Goal: Task Accomplishment & Management: Manage account settings

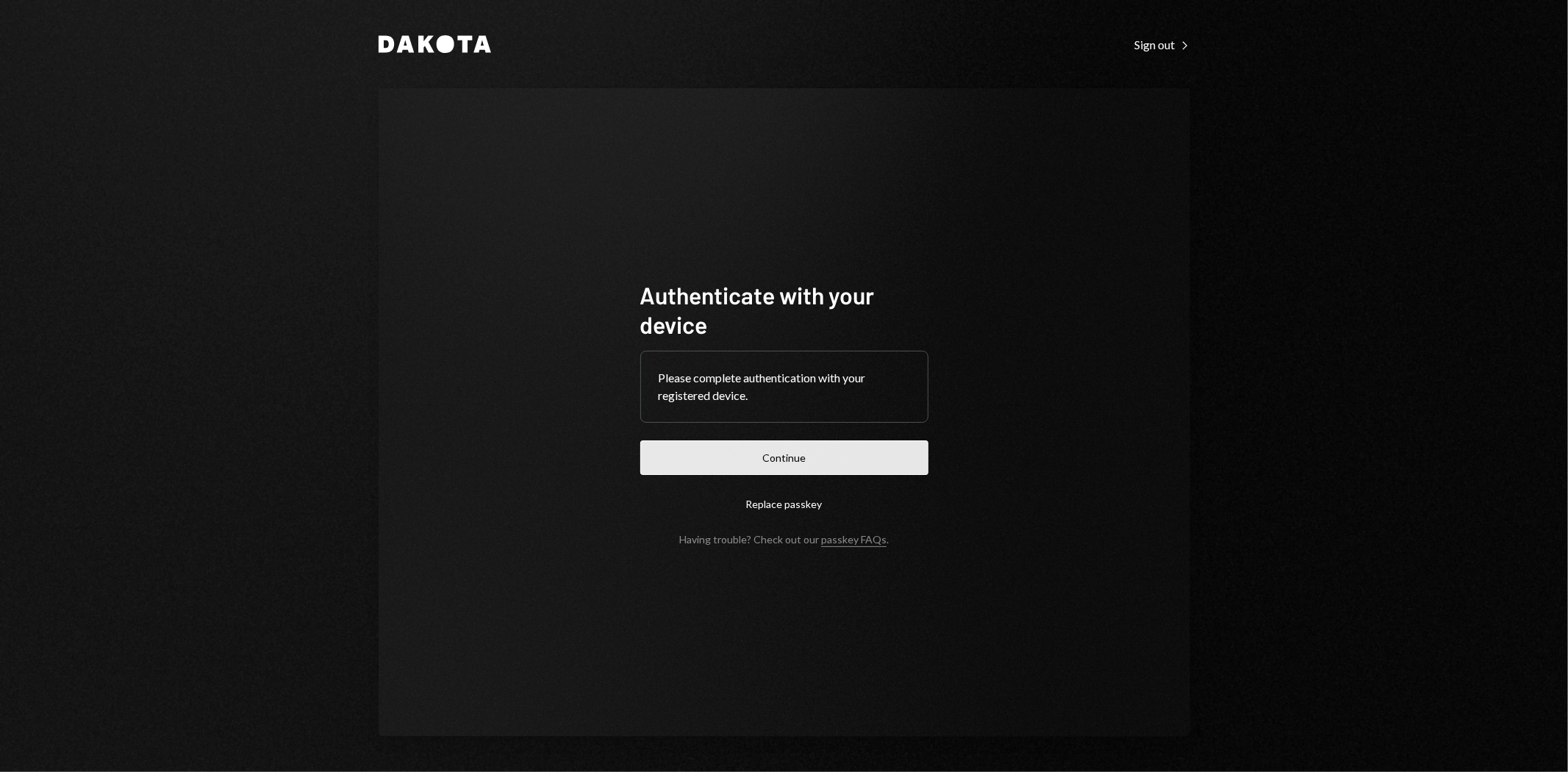
click at [856, 459] on button "Continue" at bounding box center [784, 457] width 288 height 35
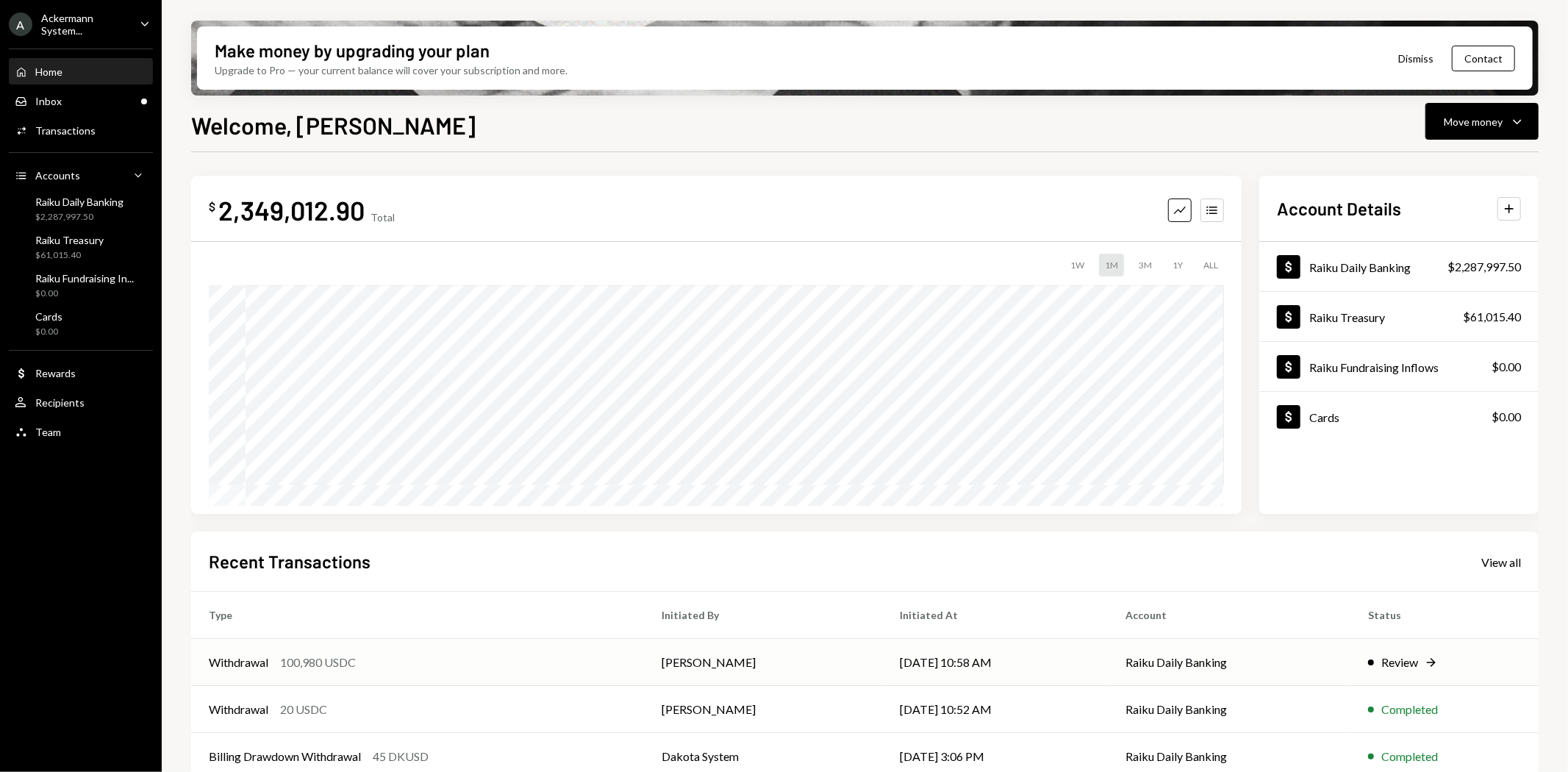
click at [337, 662] on div "100,980 USDC" at bounding box center [318, 662] width 76 height 18
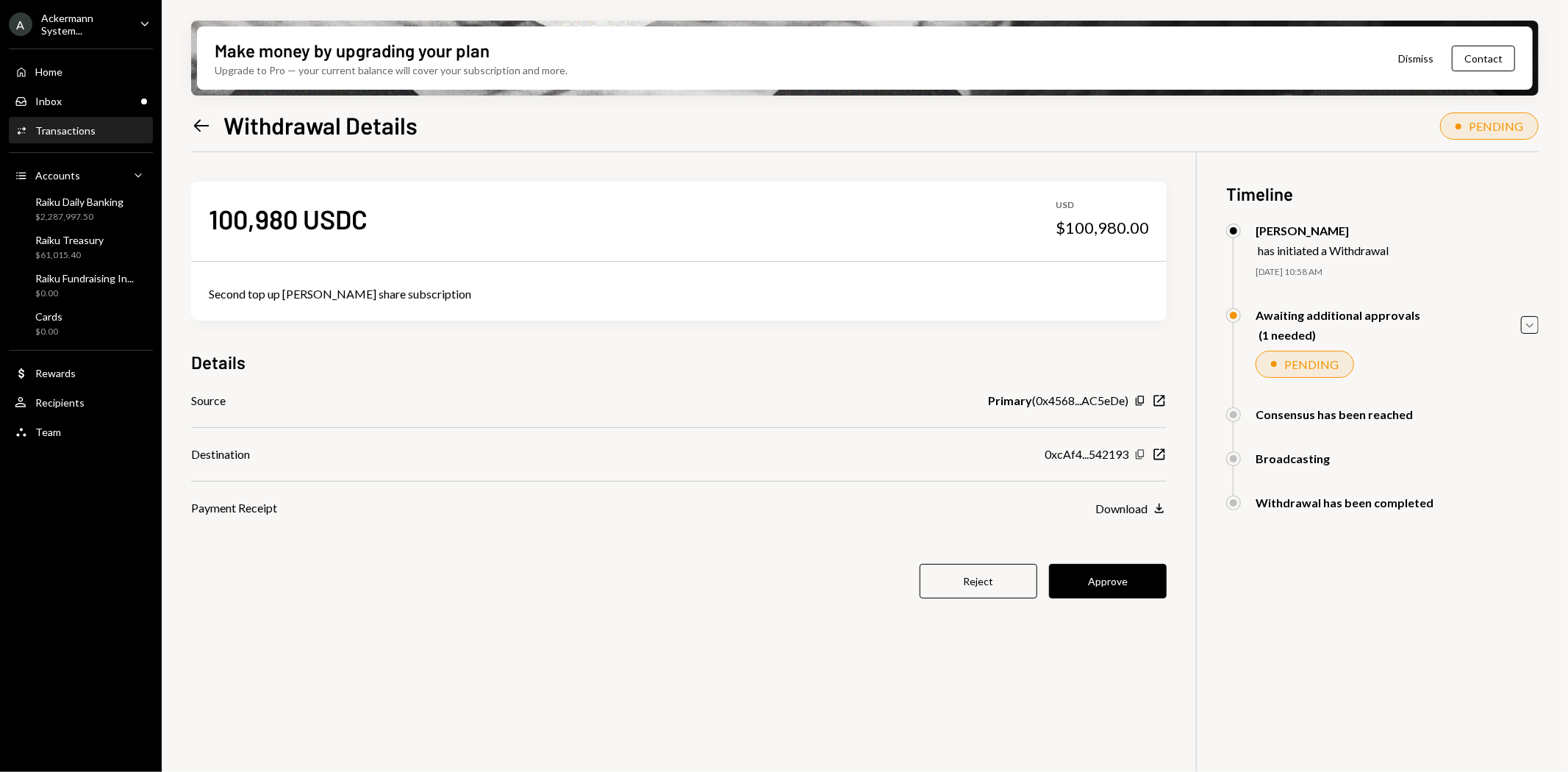
click at [1141, 454] on icon "Copy" at bounding box center [1139, 454] width 12 height 12
click at [731, 732] on div "100,980 USDC USD $100,980.00 Second top up [PERSON_NAME] share subscription Det…" at bounding box center [864, 538] width 1347 height 772
click at [1110, 571] on button "Approve" at bounding box center [1108, 581] width 117 height 35
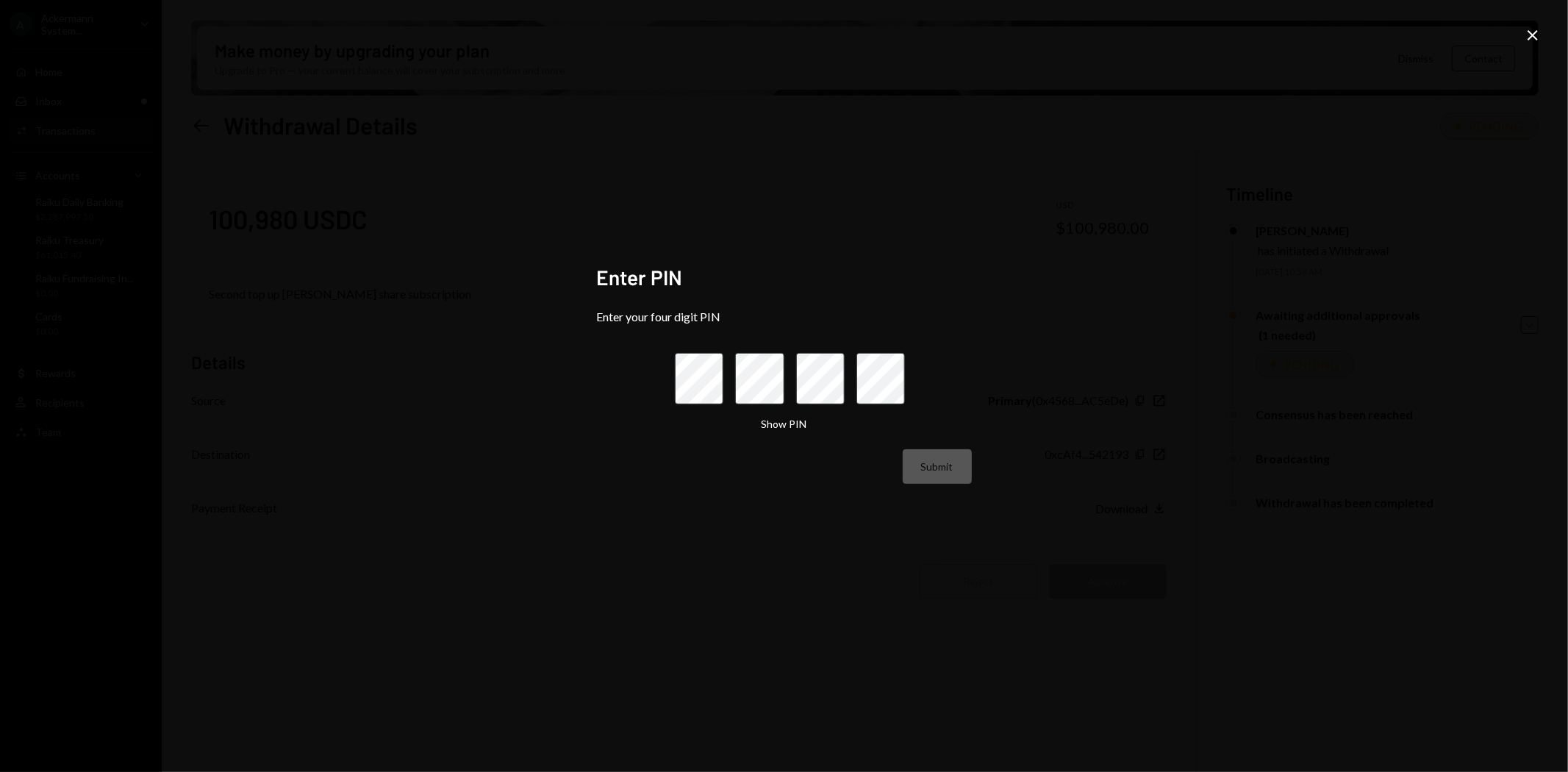
click at [663, 379] on protonpass-control-e9e4 at bounding box center [663, 379] width 0 height 0
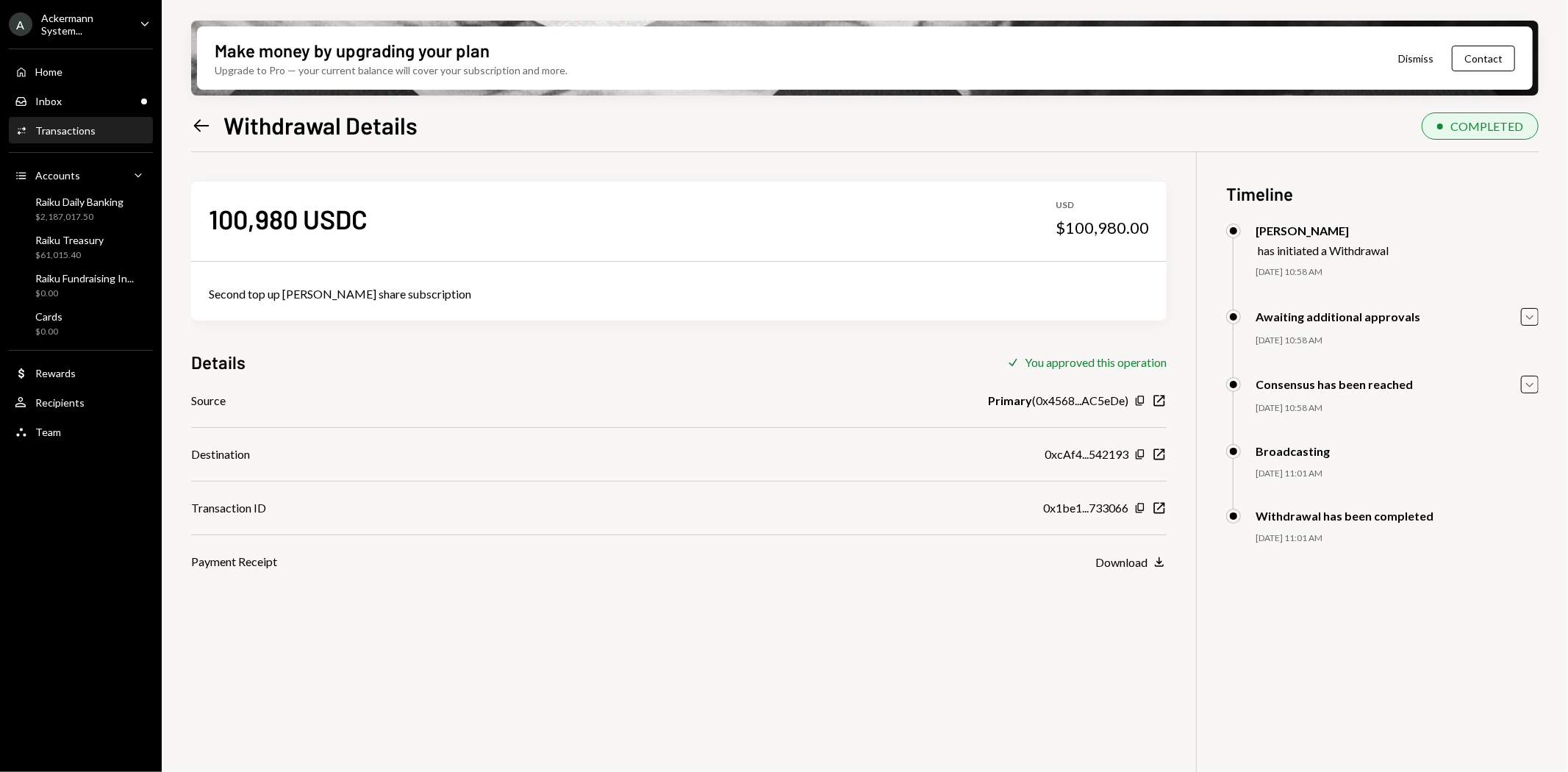
click at [69, 32] on div "Ackermann System..." at bounding box center [84, 24] width 87 height 25
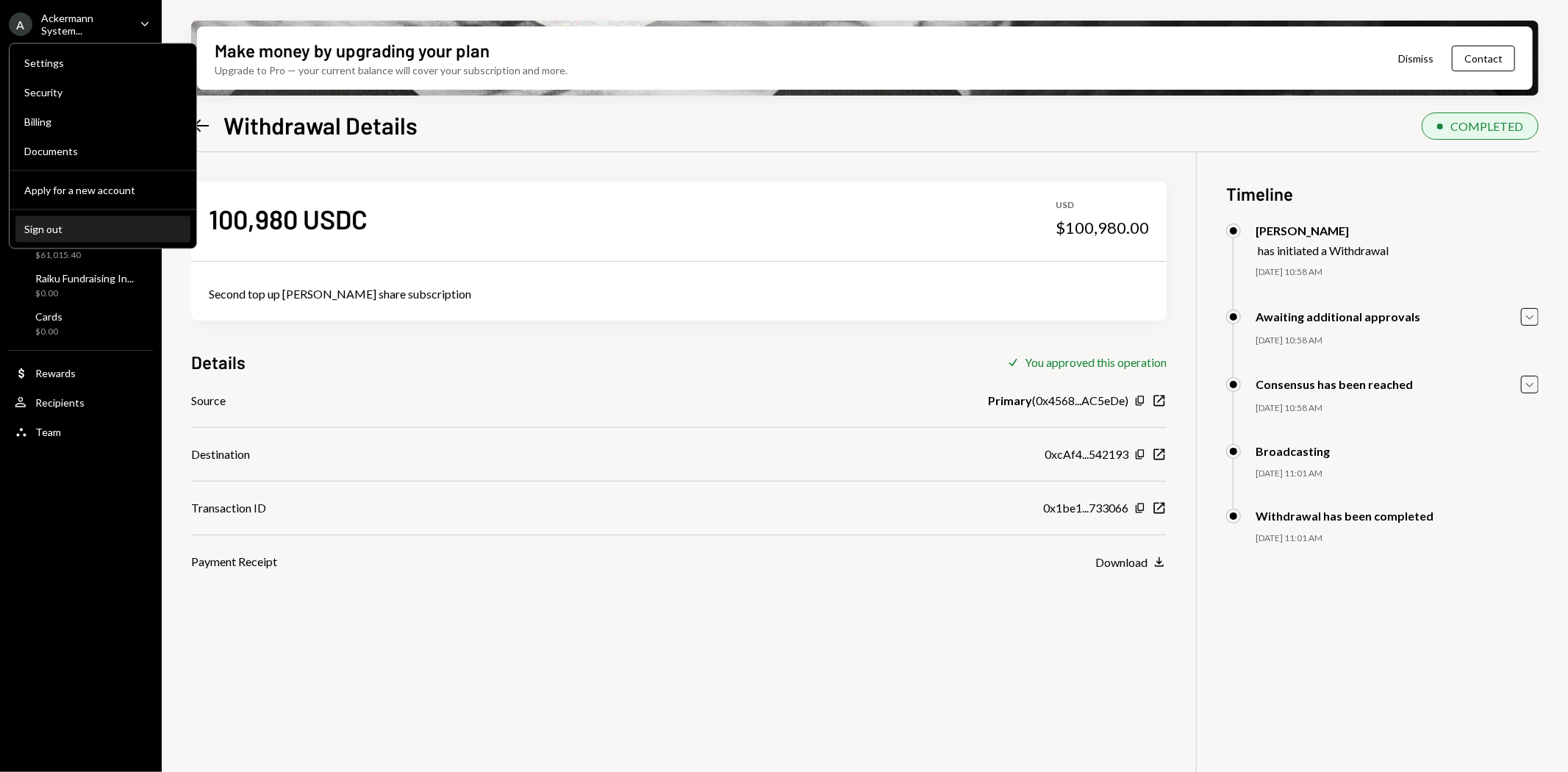
click at [59, 224] on div "Sign out" at bounding box center [103, 229] width 158 height 12
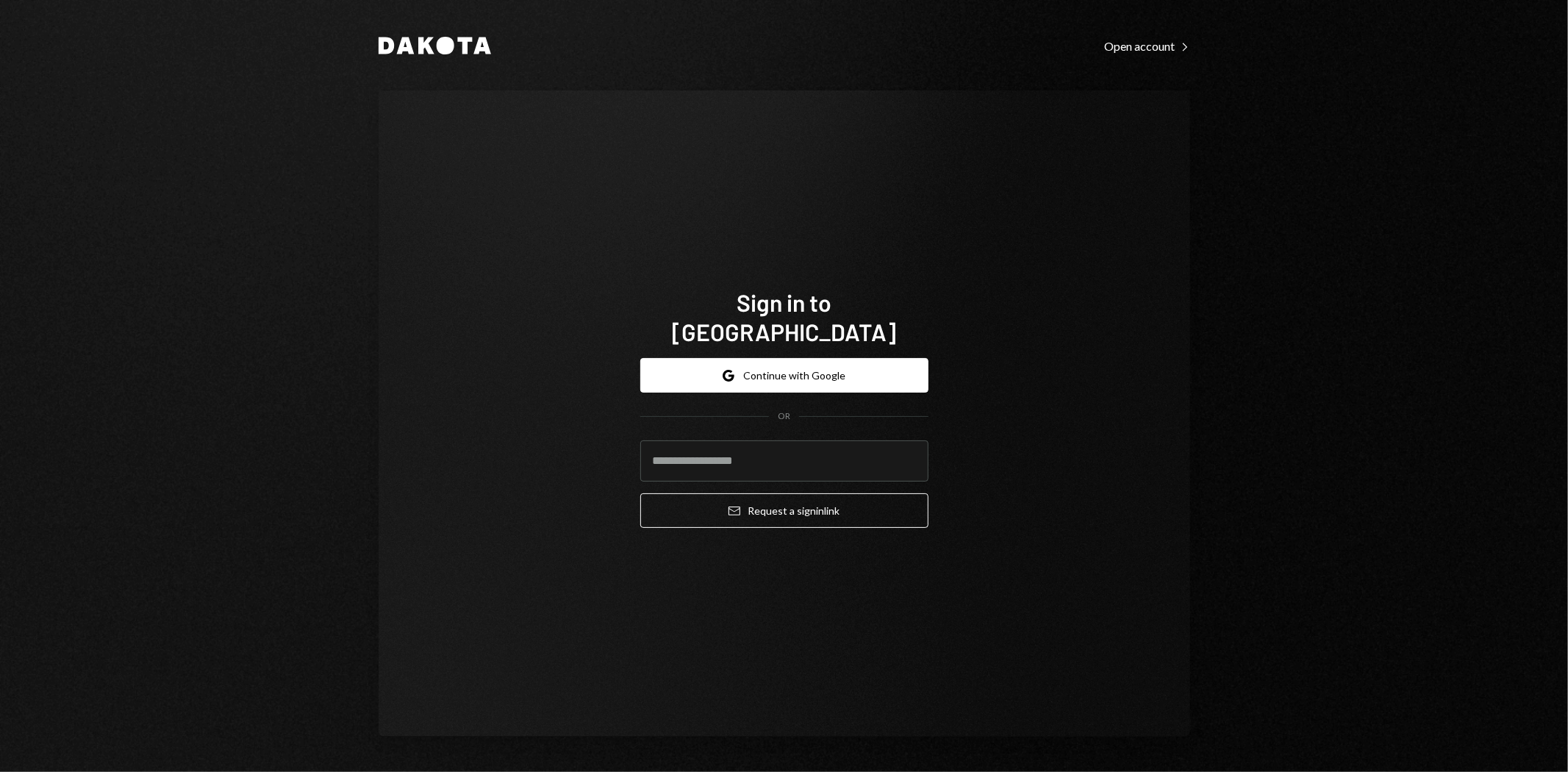
type input "**********"
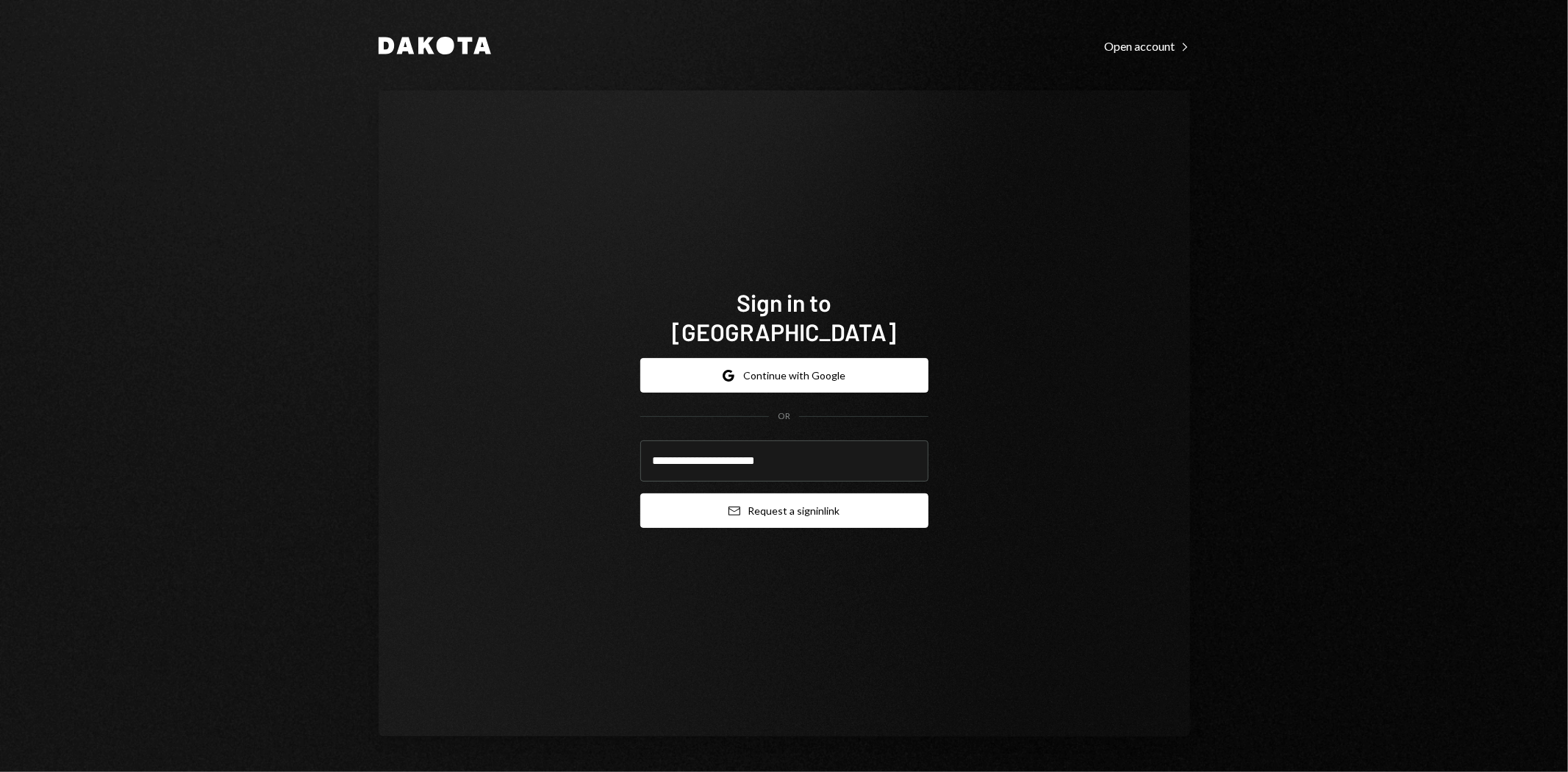
click at [802, 505] on button "Email Request a sign in link" at bounding box center [784, 511] width 288 height 35
